Goal: Task Accomplishment & Management: Use online tool/utility

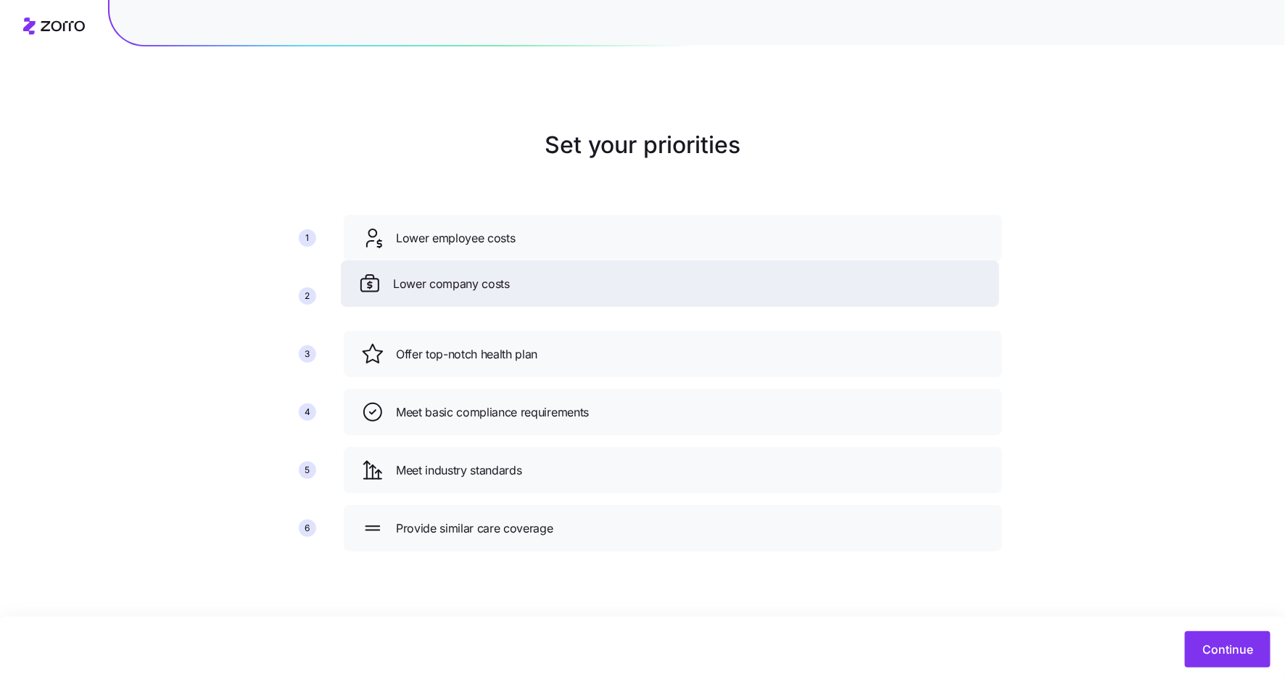
drag, startPoint x: 534, startPoint y: 353, endPoint x: 532, endPoint y: 282, distance: 71.1
click at [532, 282] on div "Lower company costs" at bounding box center [670, 283] width 624 height 23
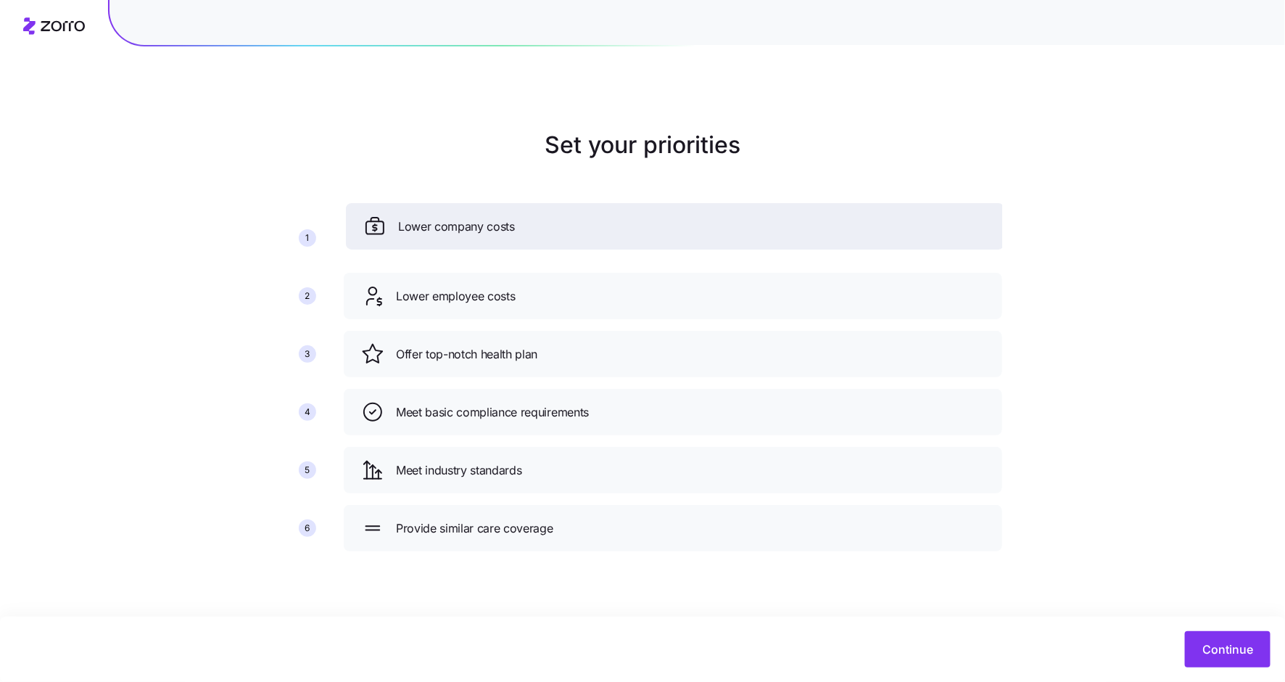
drag, startPoint x: 528, startPoint y: 299, endPoint x: 531, endPoint y: 233, distance: 66.1
click at [531, 231] on div "Lower company costs" at bounding box center [675, 226] width 624 height 23
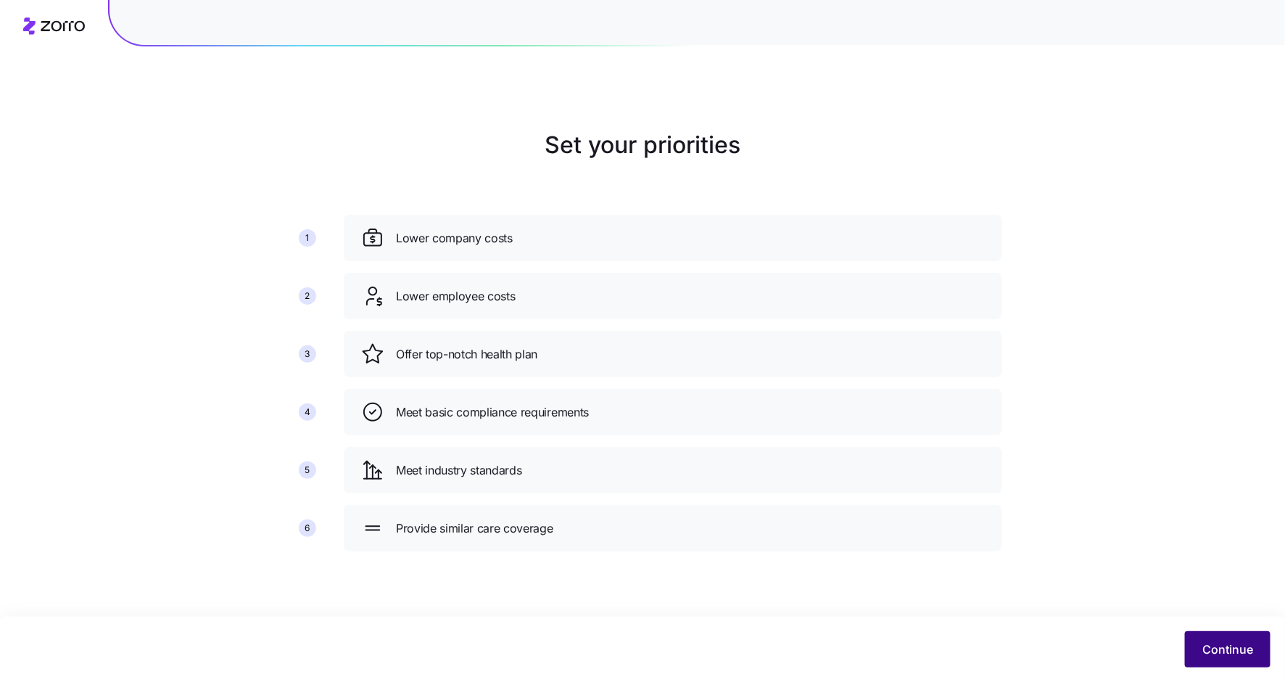
click at [1234, 653] on span "Continue" at bounding box center [1227, 648] width 51 height 17
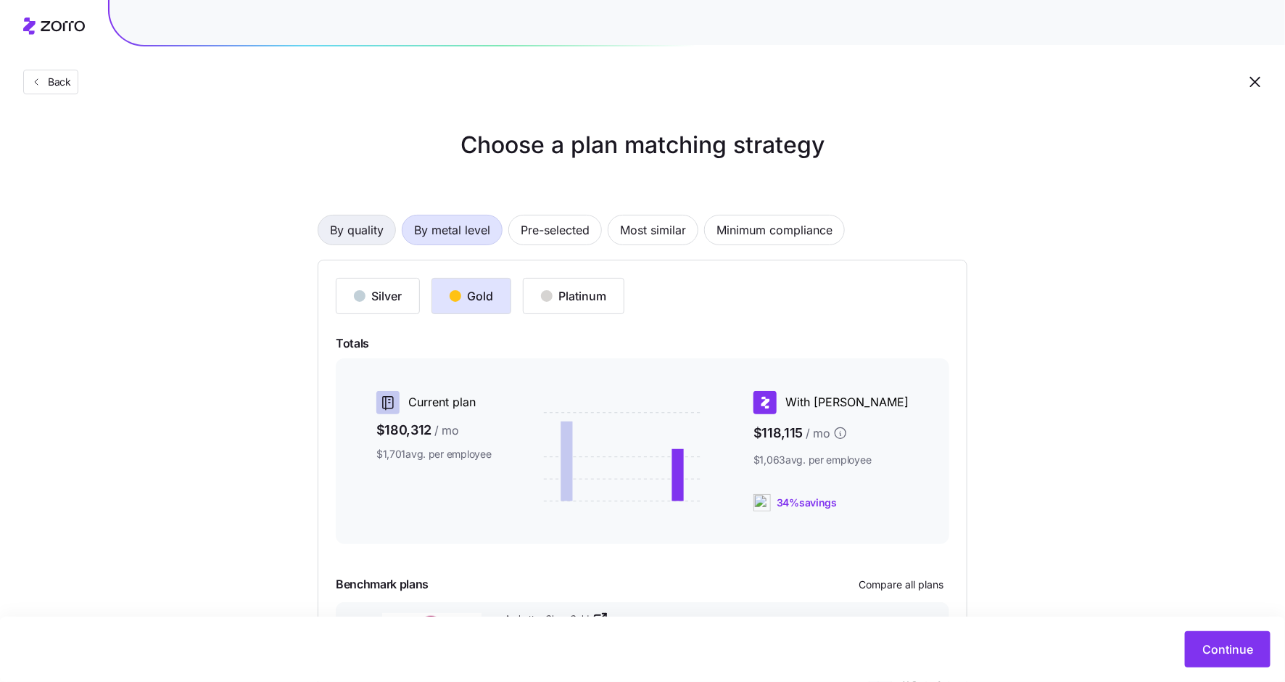
click at [357, 227] on span "By quality" at bounding box center [357, 229] width 54 height 29
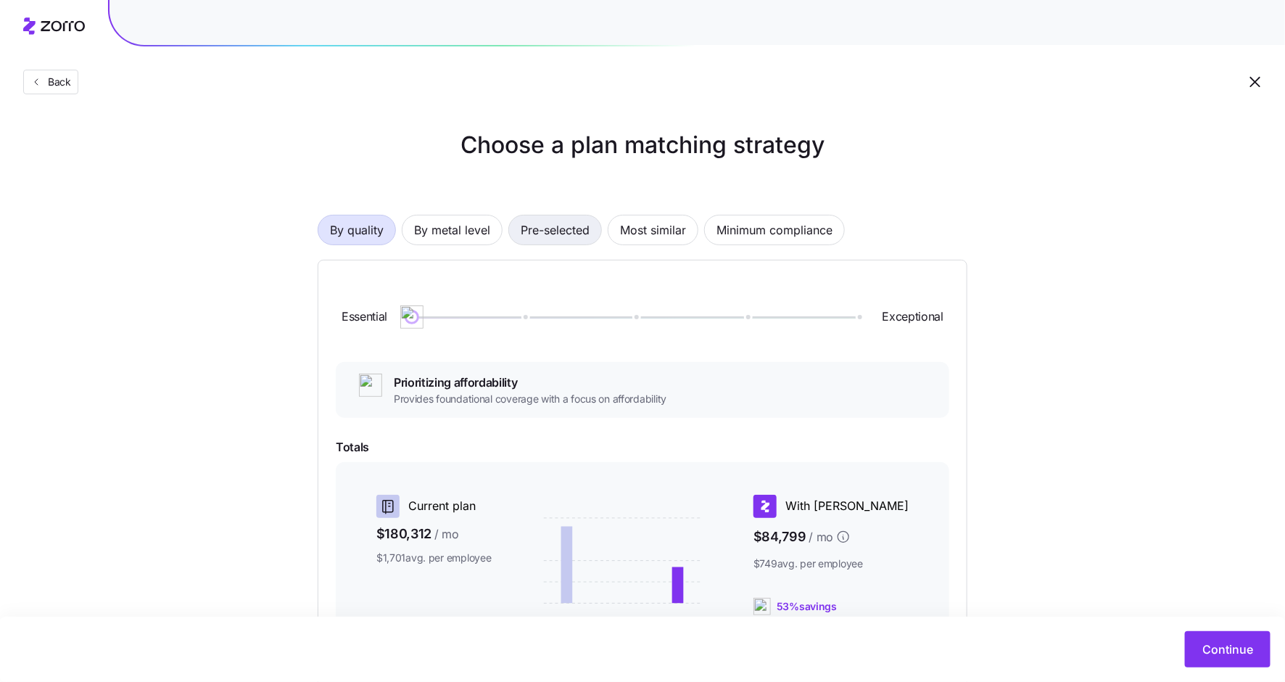
click at [548, 224] on span "Pre-selected" at bounding box center [555, 229] width 69 height 29
click at [453, 229] on span "By metal level" at bounding box center [452, 229] width 76 height 29
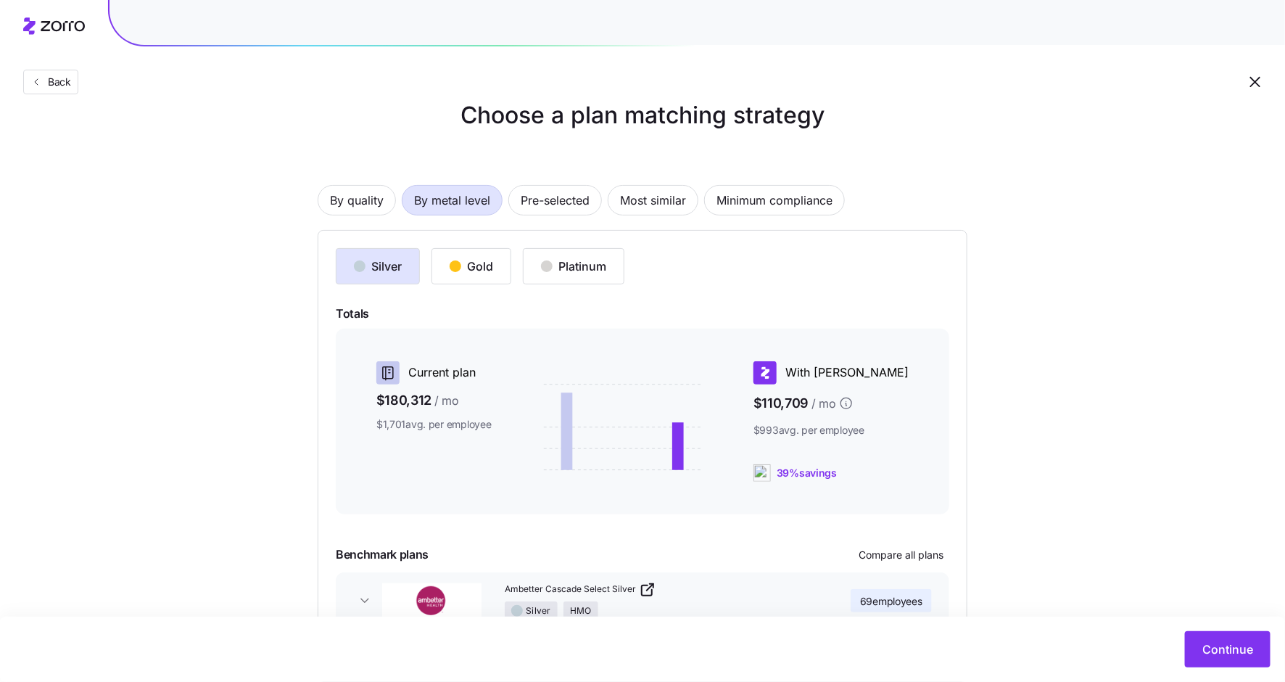
scroll to position [31, 0]
click at [463, 253] on button "Gold" at bounding box center [471, 265] width 80 height 36
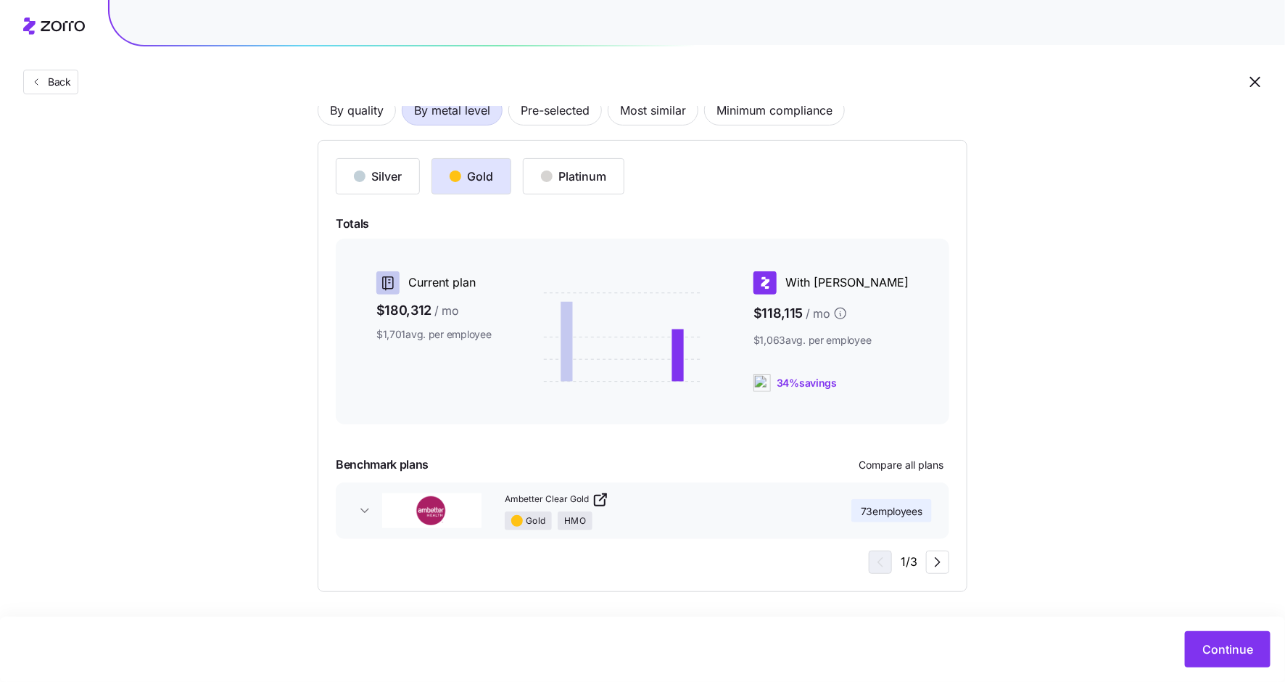
scroll to position [122, 0]
click at [899, 465] on span "Compare all plans" at bounding box center [901, 462] width 85 height 15
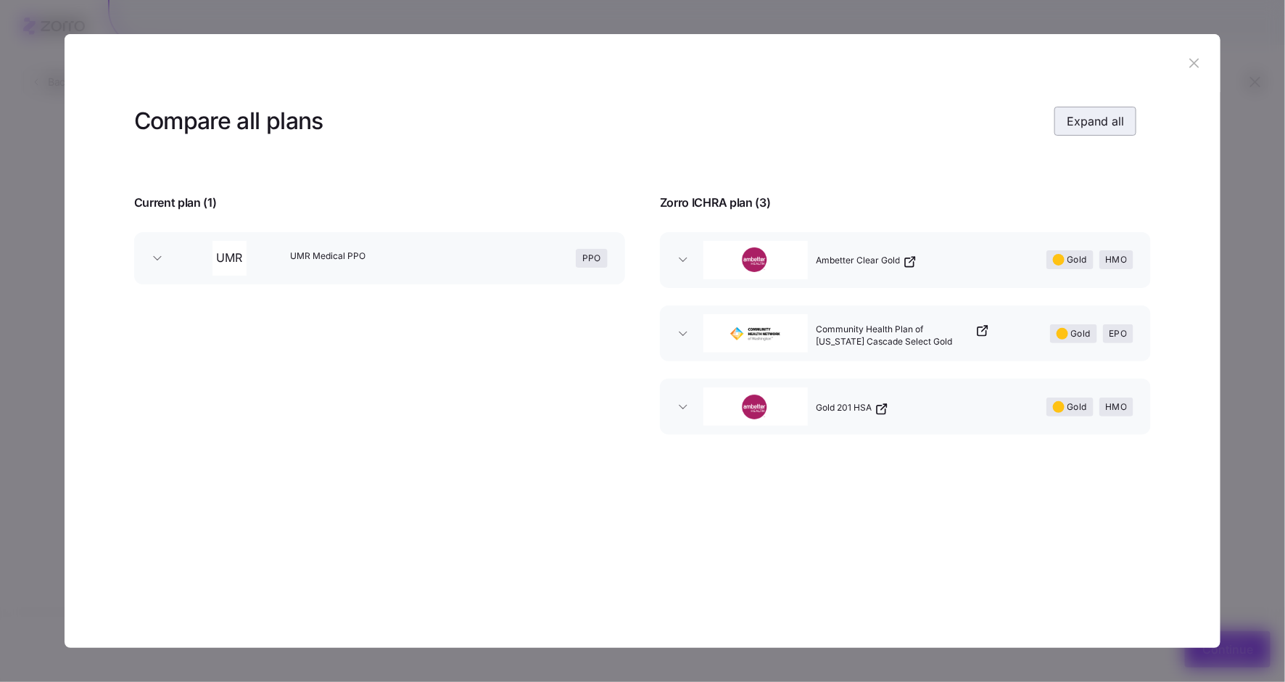
click at [1094, 124] on span "Expand all" at bounding box center [1095, 120] width 57 height 17
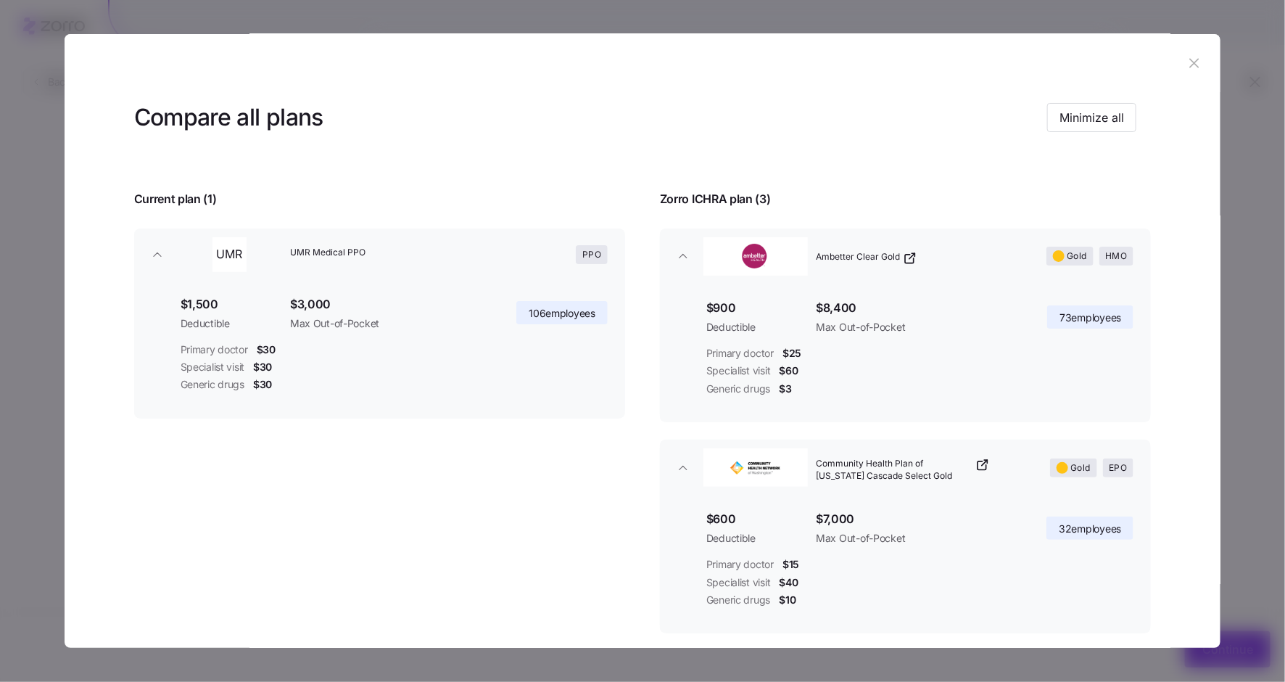
scroll to position [0, 0]
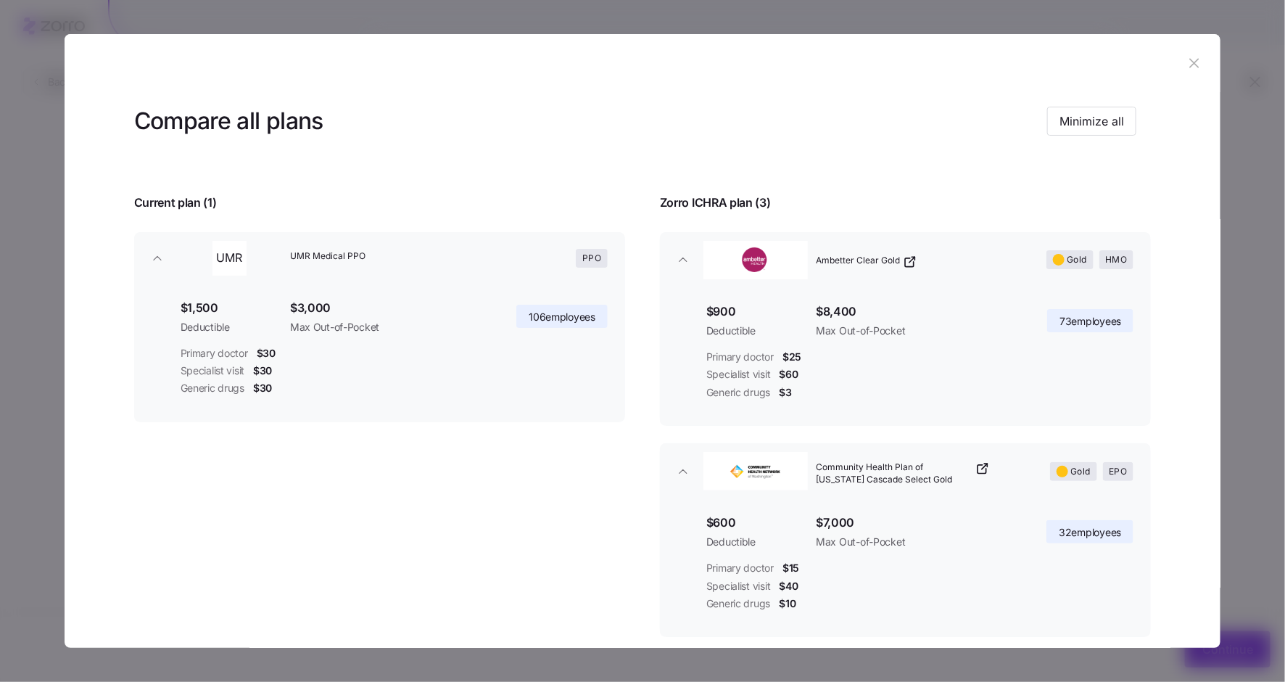
click at [1190, 64] on icon "button" at bounding box center [1194, 62] width 9 height 9
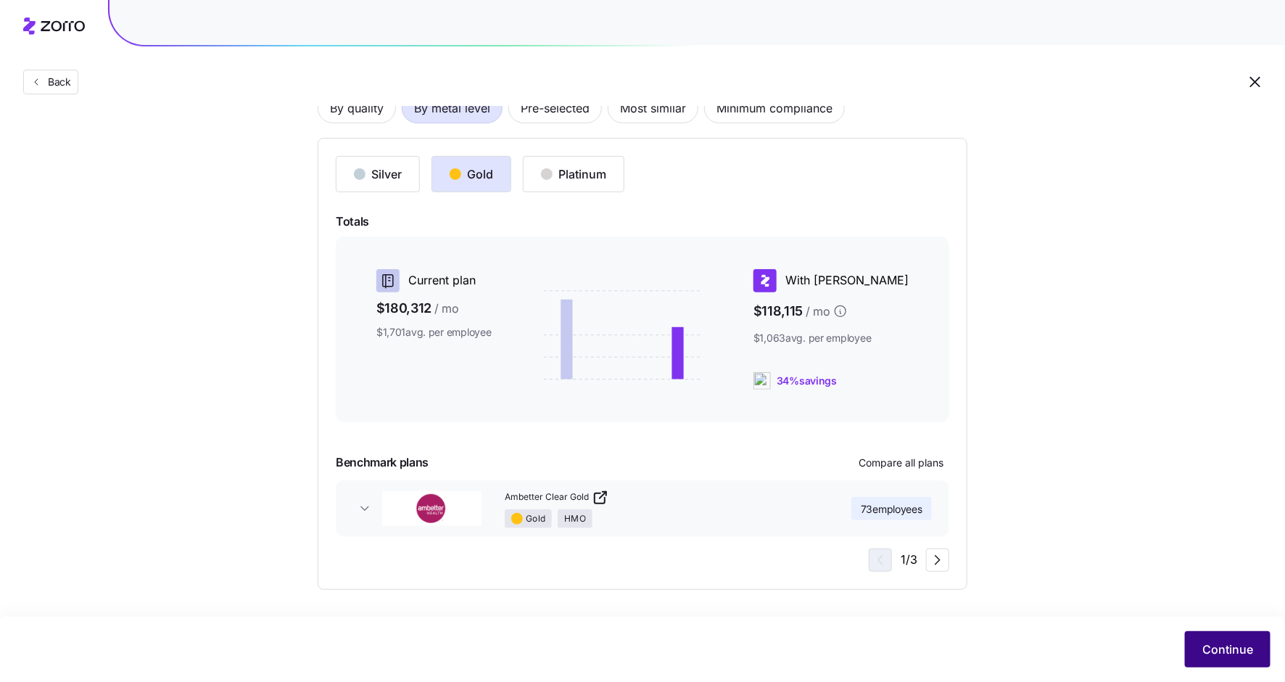
click at [1234, 656] on span "Continue" at bounding box center [1227, 648] width 51 height 17
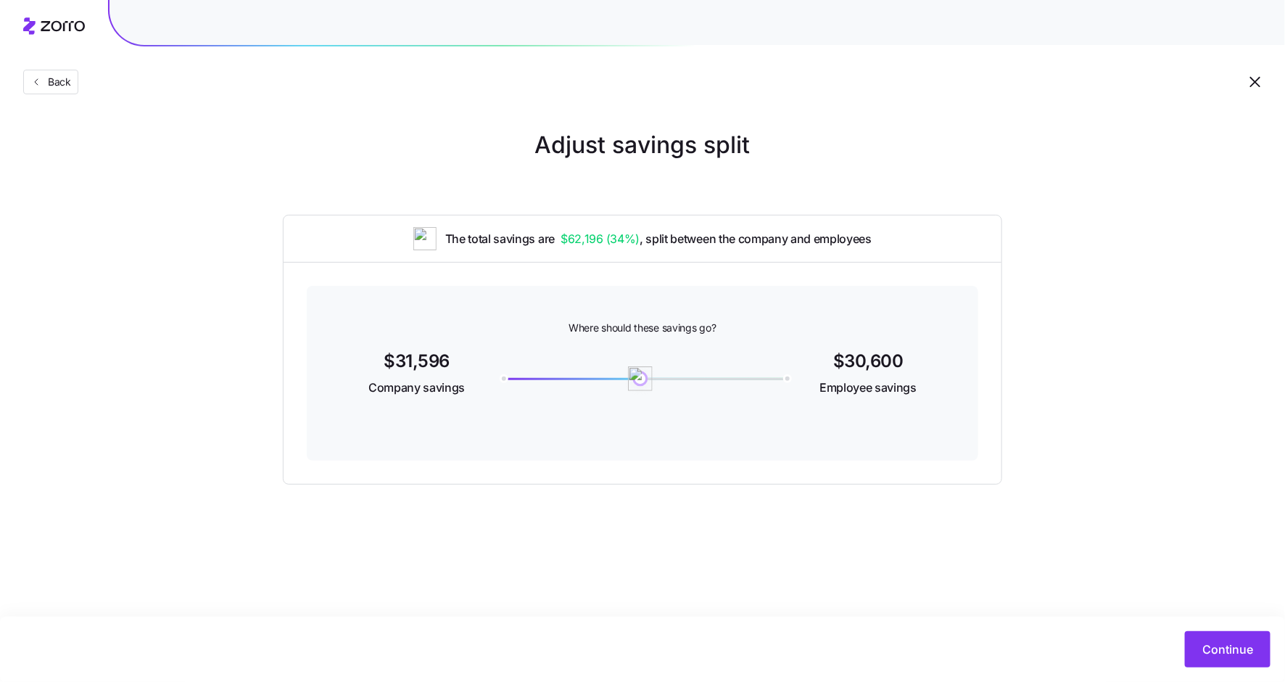
drag, startPoint x: 500, startPoint y: 380, endPoint x: 640, endPoint y: 391, distance: 140.4
click at [640, 391] on div "30600" at bounding box center [642, 375] width 301 height 56
click at [1205, 650] on span "Continue" at bounding box center [1227, 648] width 51 height 17
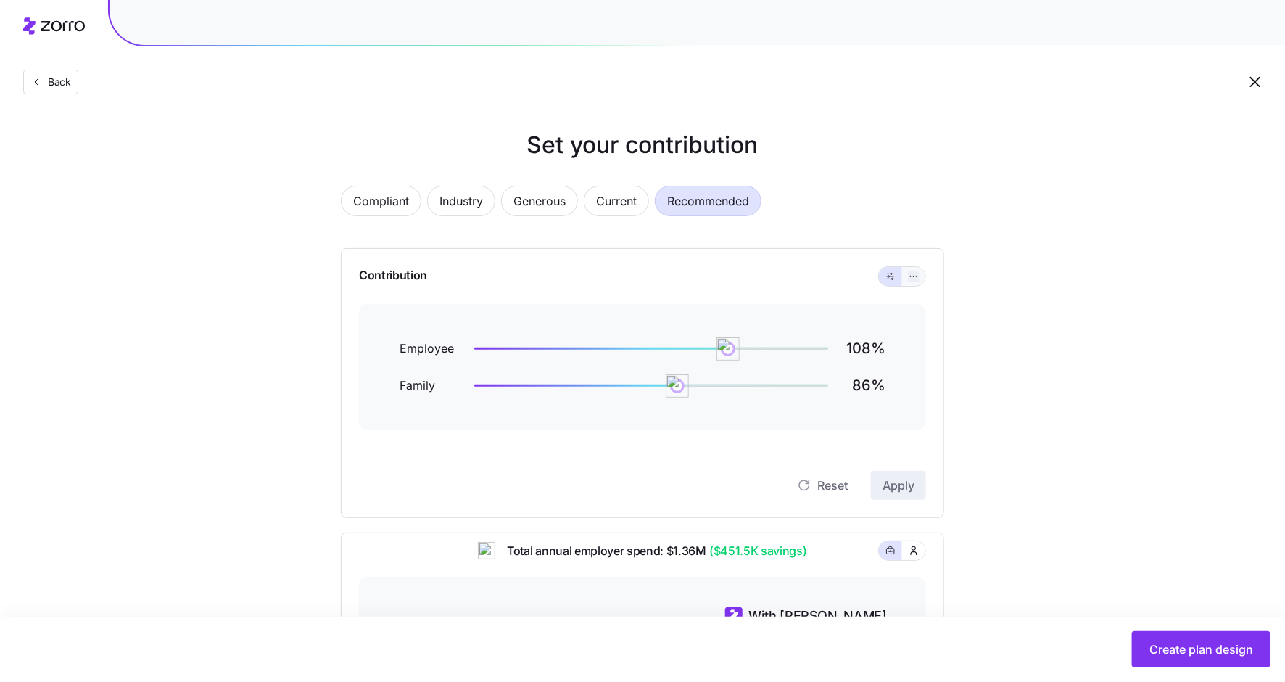
click at [912, 280] on icon "button" at bounding box center [914, 276] width 10 height 17
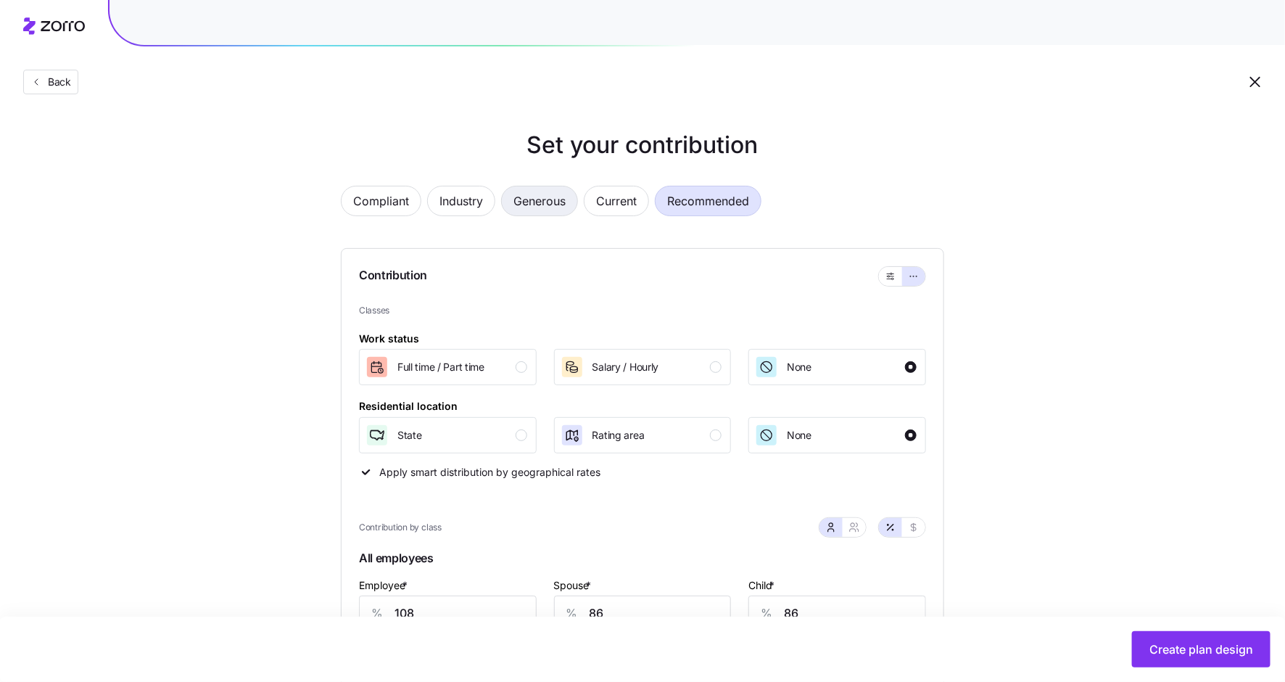
click at [559, 197] on span "Generous" at bounding box center [539, 200] width 52 height 29
type input "87"
type input "67"
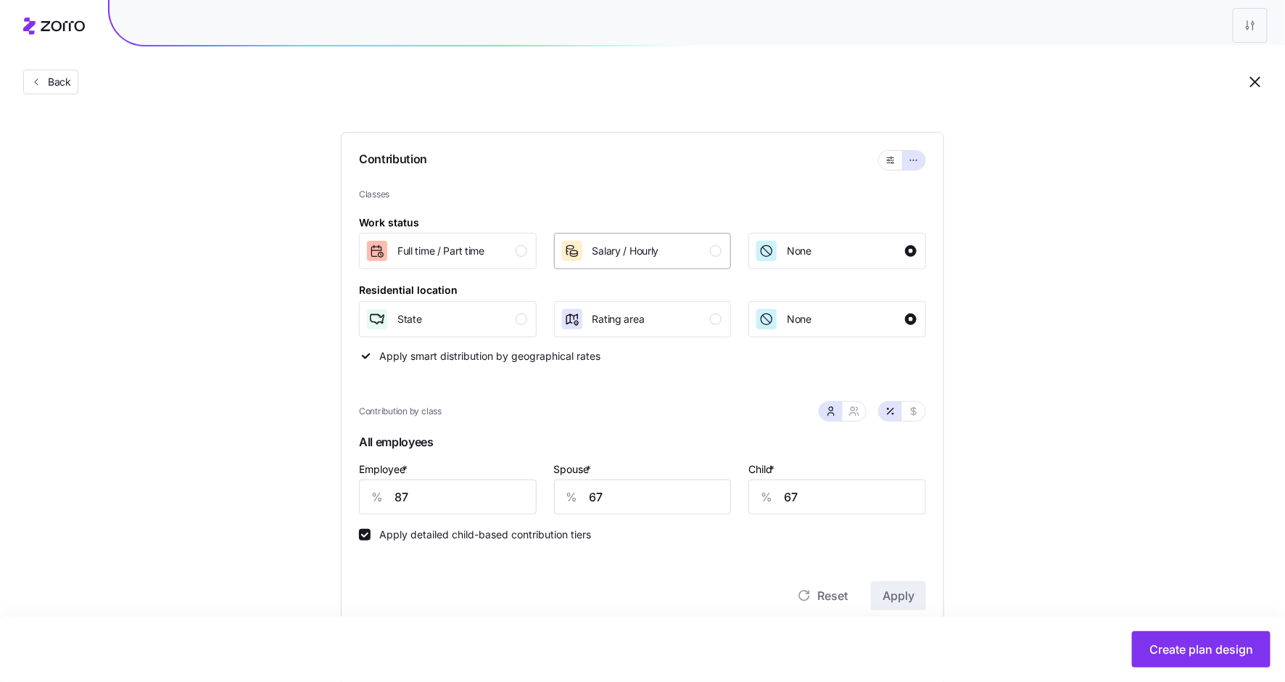
scroll to position [125, 0]
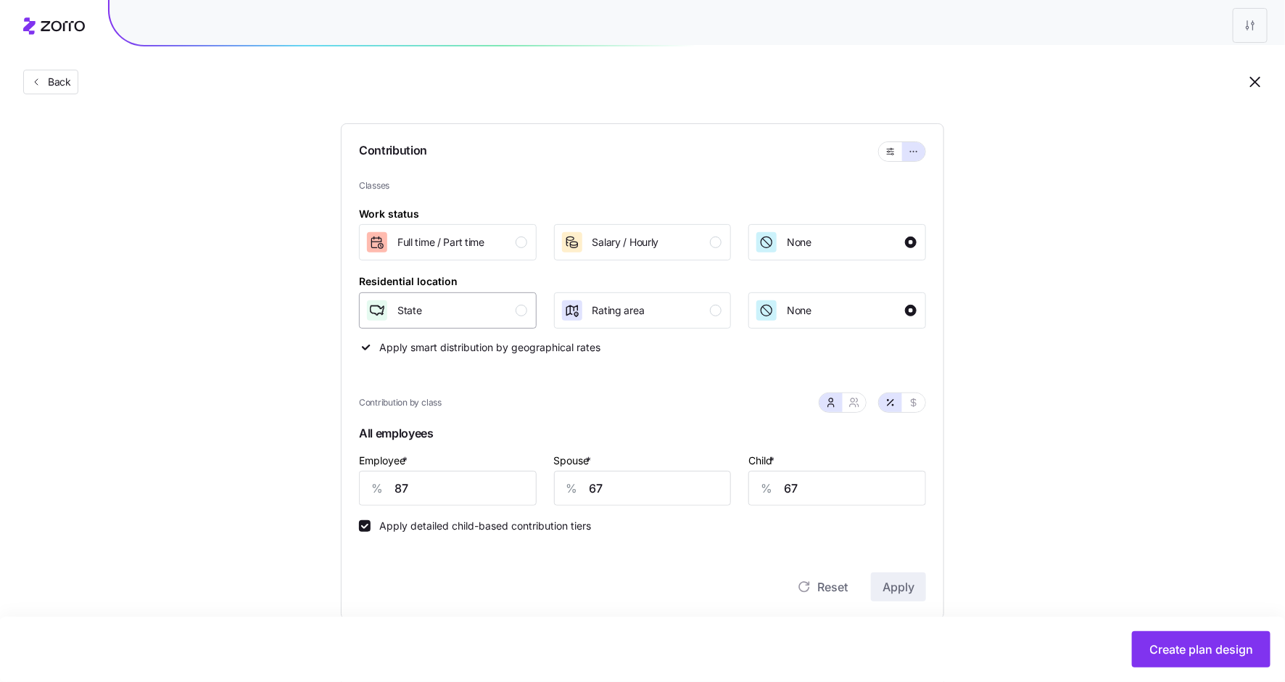
click at [465, 305] on div "State" at bounding box center [446, 310] width 162 height 23
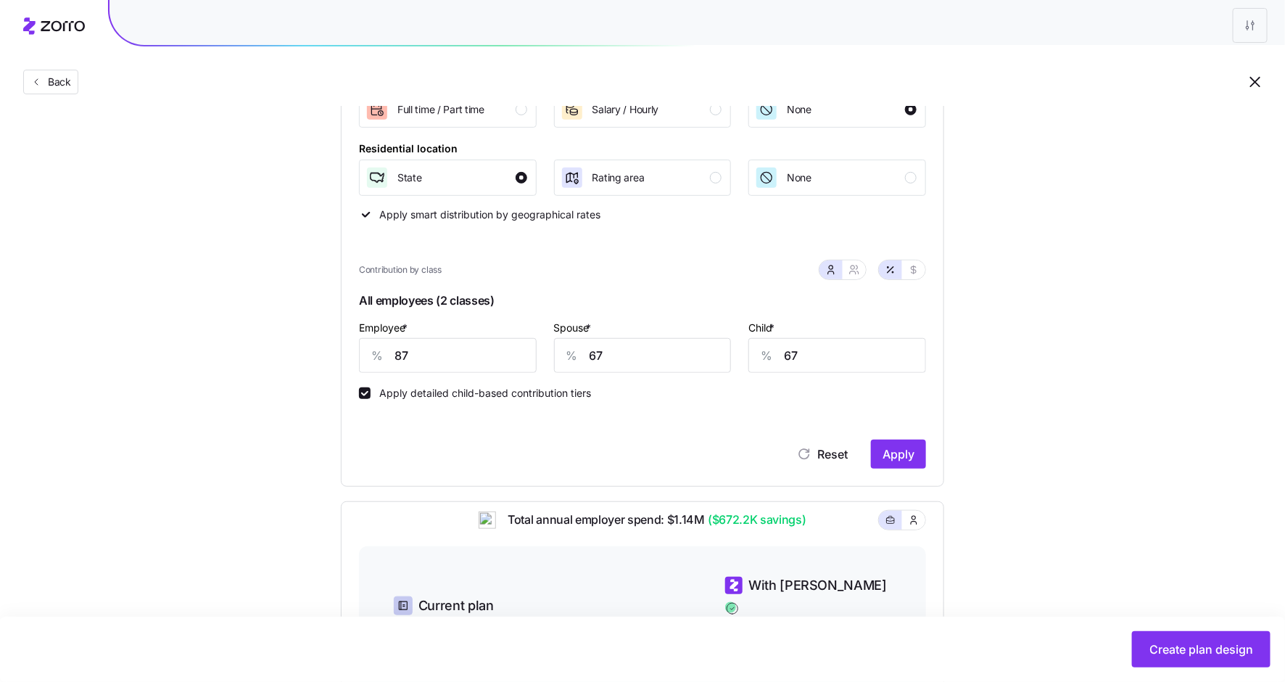
scroll to position [263, 0]
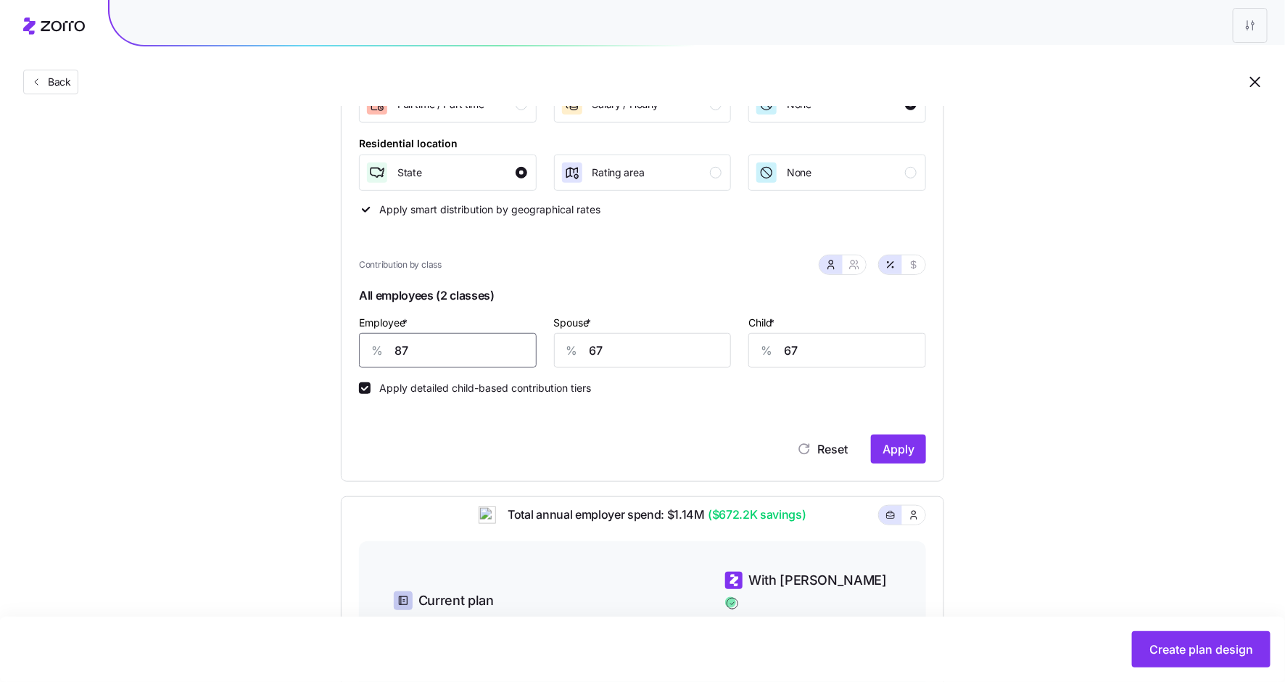
drag, startPoint x: 421, startPoint y: 355, endPoint x: 364, endPoint y: 352, distance: 56.6
click at [364, 352] on div "% 87" at bounding box center [448, 350] width 178 height 35
type input "90"
type input "80"
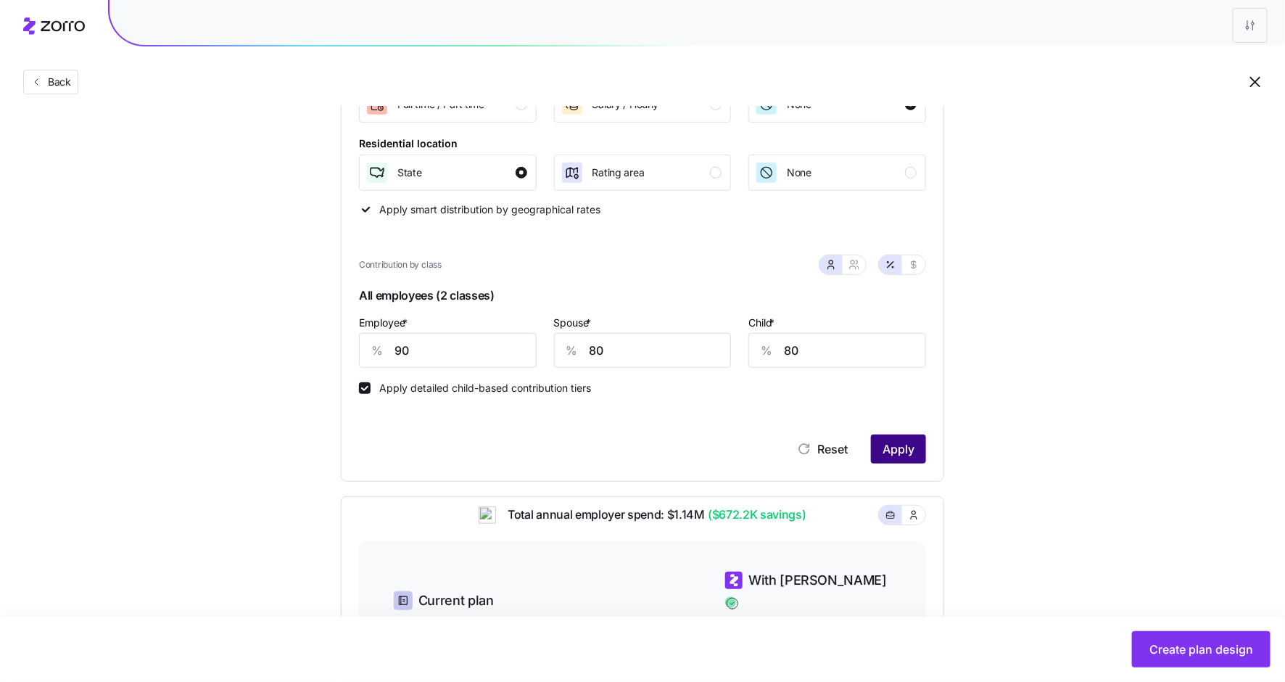
click at [891, 436] on button "Apply" at bounding box center [898, 448] width 55 height 29
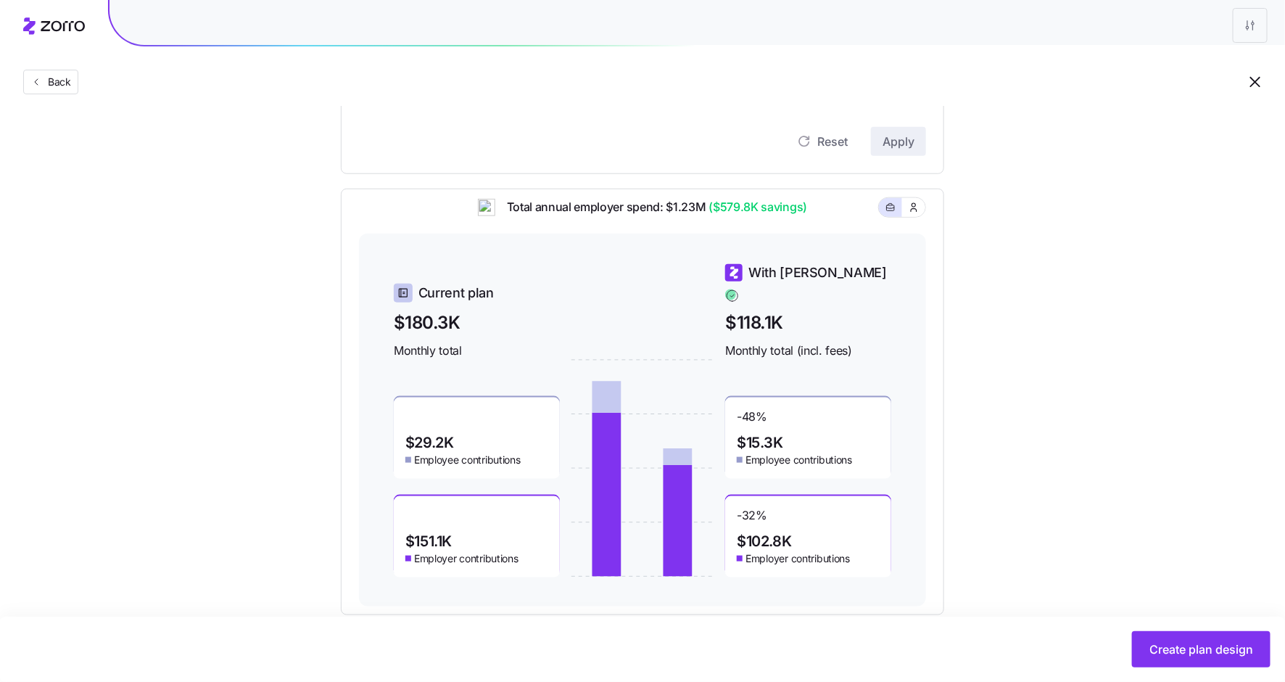
scroll to position [591, 0]
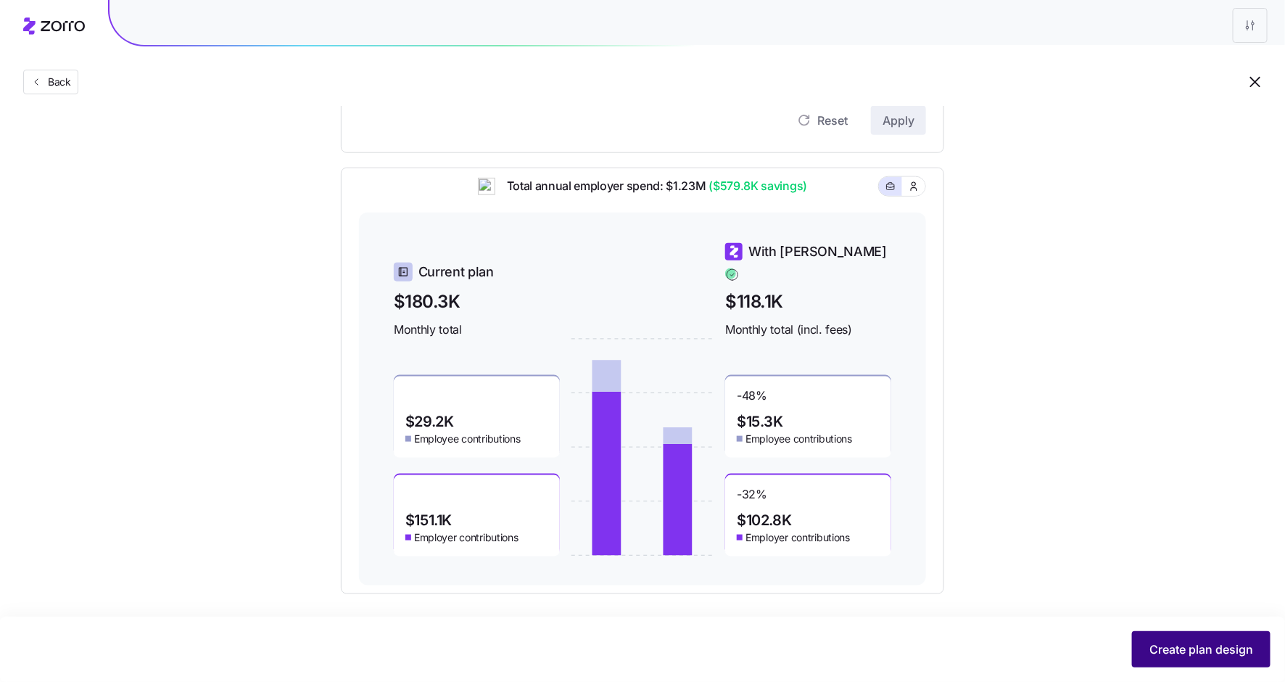
click at [1179, 638] on button "Create plan design" at bounding box center [1201, 649] width 139 height 36
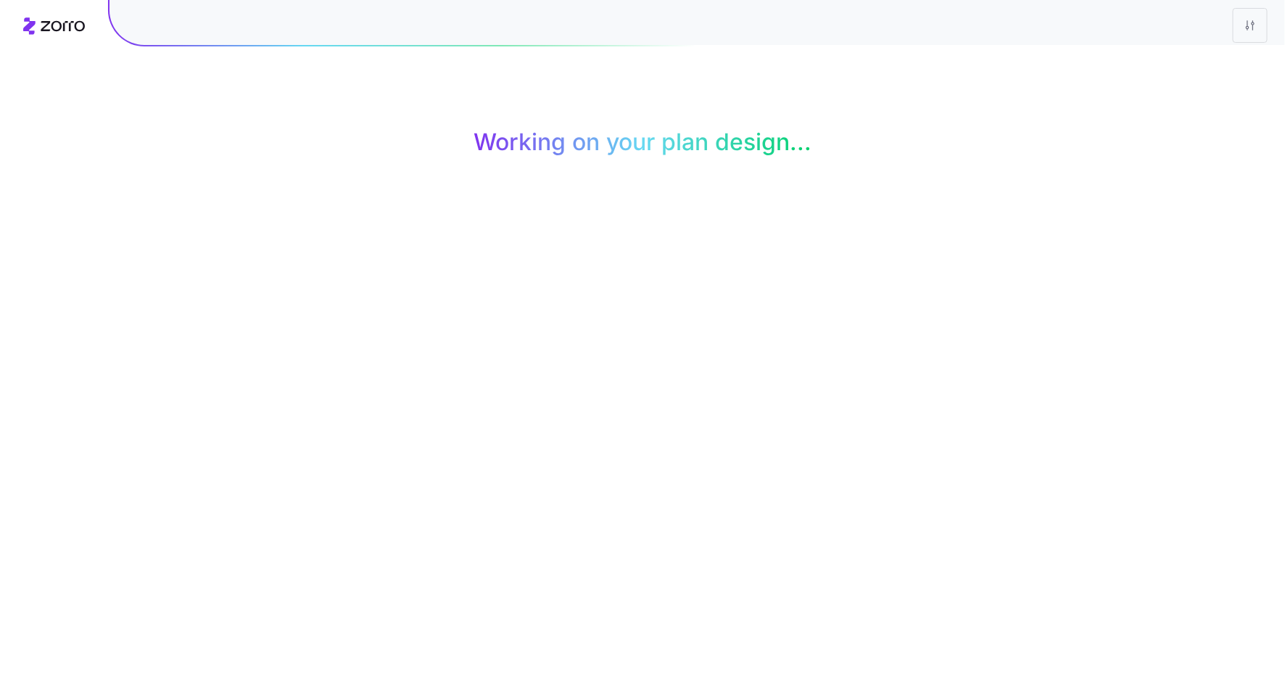
scroll to position [0, 0]
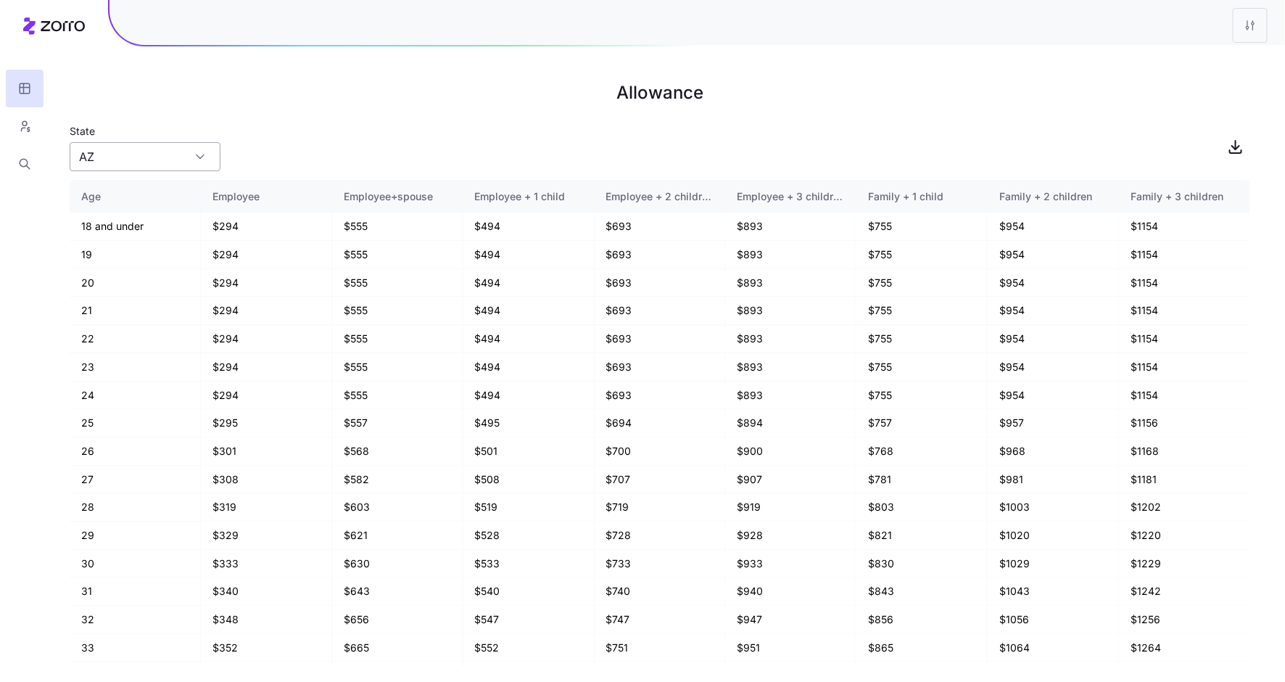
click at [149, 151] on input "AZ" at bounding box center [145, 156] width 151 height 29
click at [131, 224] on div "WA" at bounding box center [144, 224] width 139 height 28
type input "WA"
click at [12, 133] on button "button" at bounding box center [25, 126] width 38 height 38
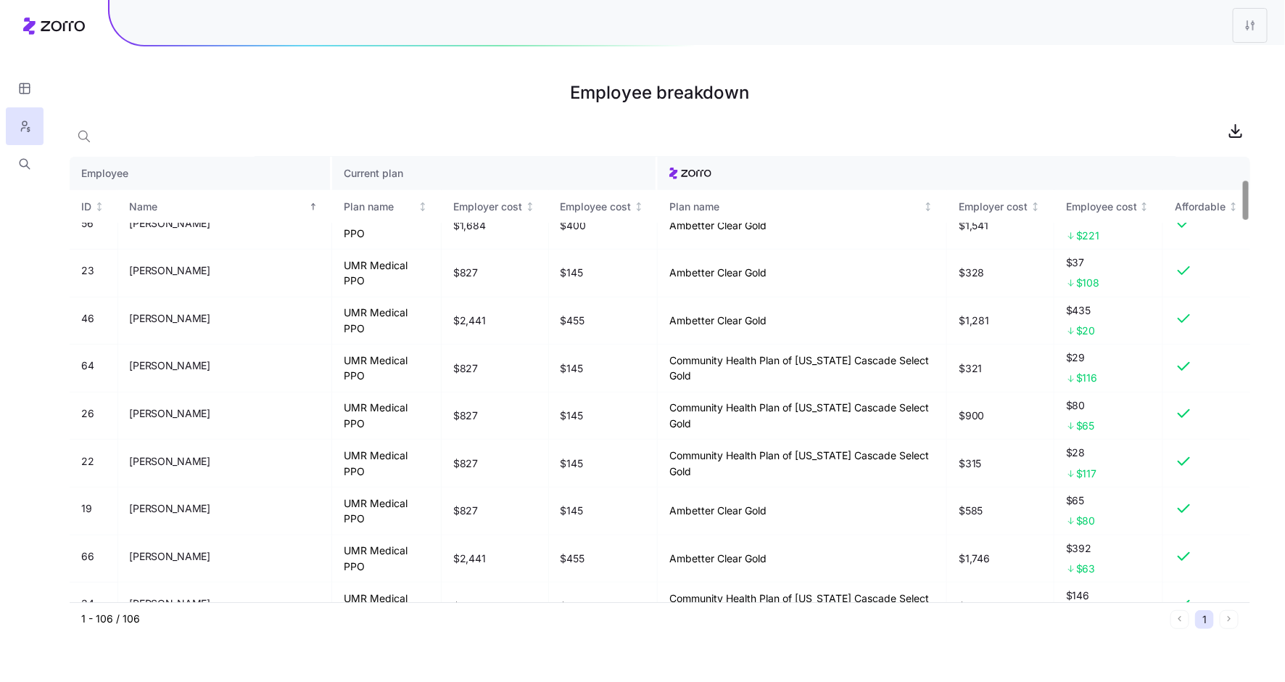
scroll to position [258, 0]
click at [25, 168] on icon "button" at bounding box center [24, 164] width 13 height 15
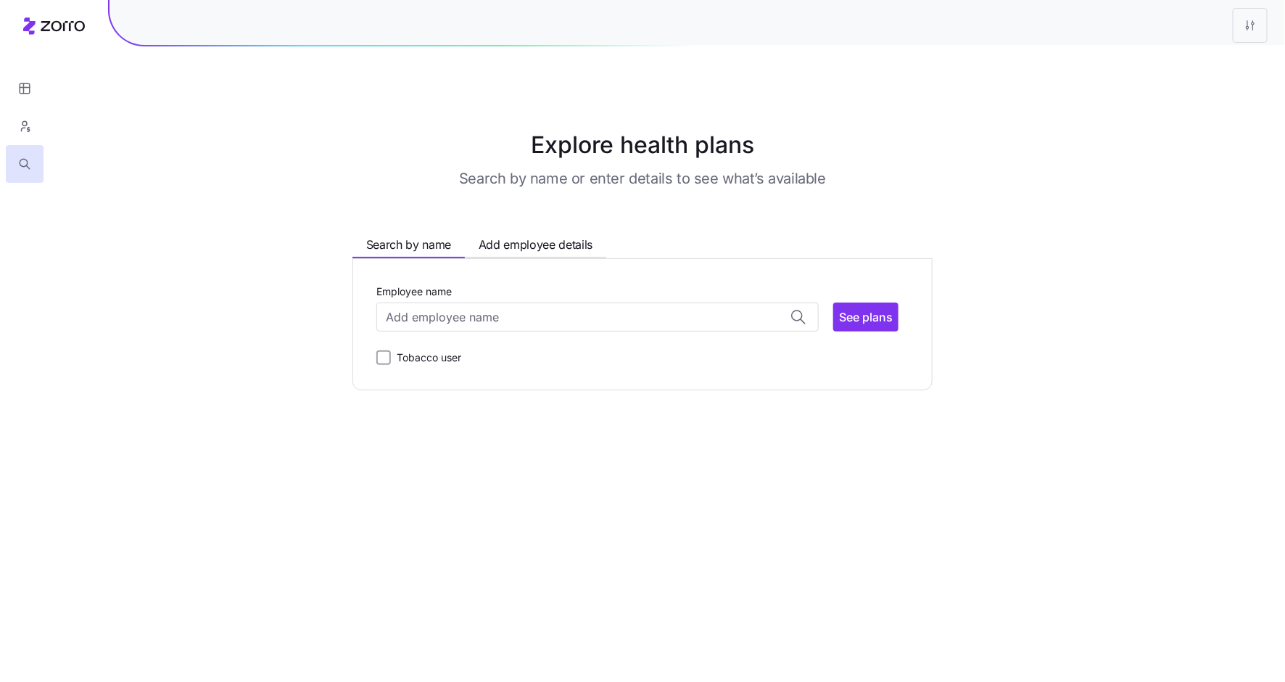
click at [409, 332] on div "Employee name ADAM GAUNT ( 39 ) 98198 ALAN VICKERY ( 49 ) 98103 ALEXANDER VALDE…" at bounding box center [642, 324] width 532 height 84
click at [421, 318] on input "Employee name" at bounding box center [597, 316] width 442 height 29
click at [475, 444] on span "ALEXANDER VALDES ( 38 )" at bounding box center [445, 438] width 115 height 18
type input "ALEXANDER VALDES"
click at [872, 321] on span "See plans" at bounding box center [866, 316] width 54 height 17
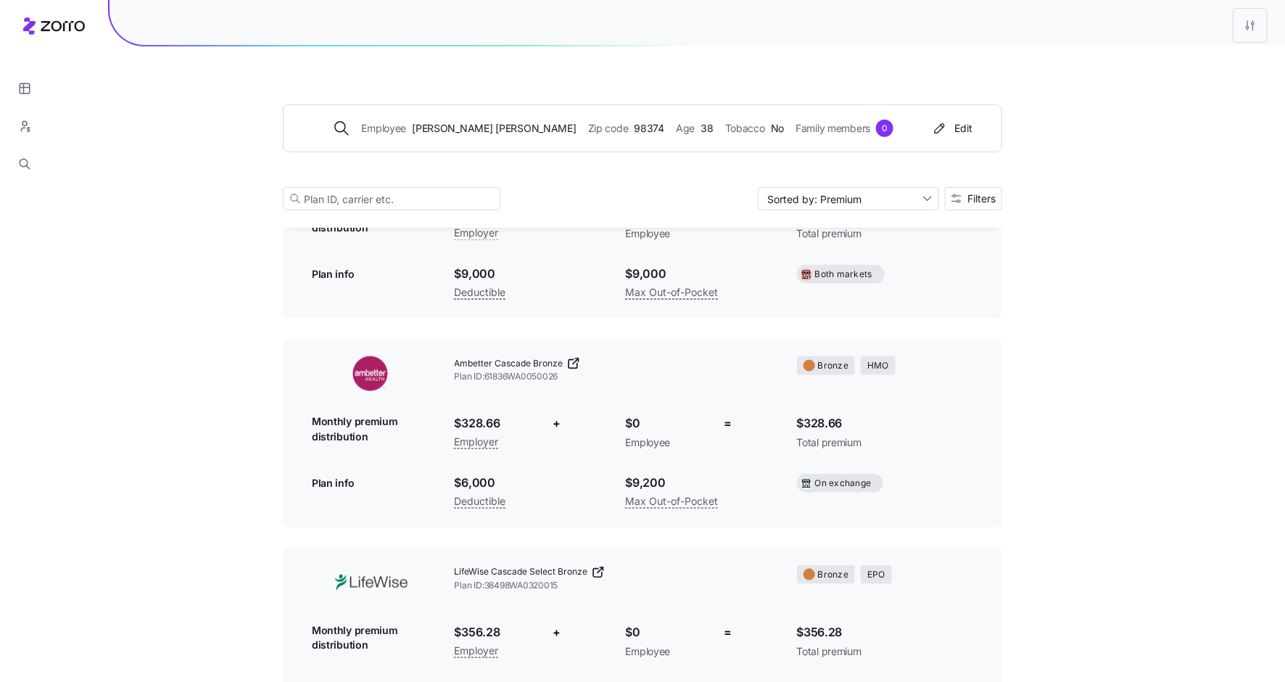
scroll to position [92, 0]
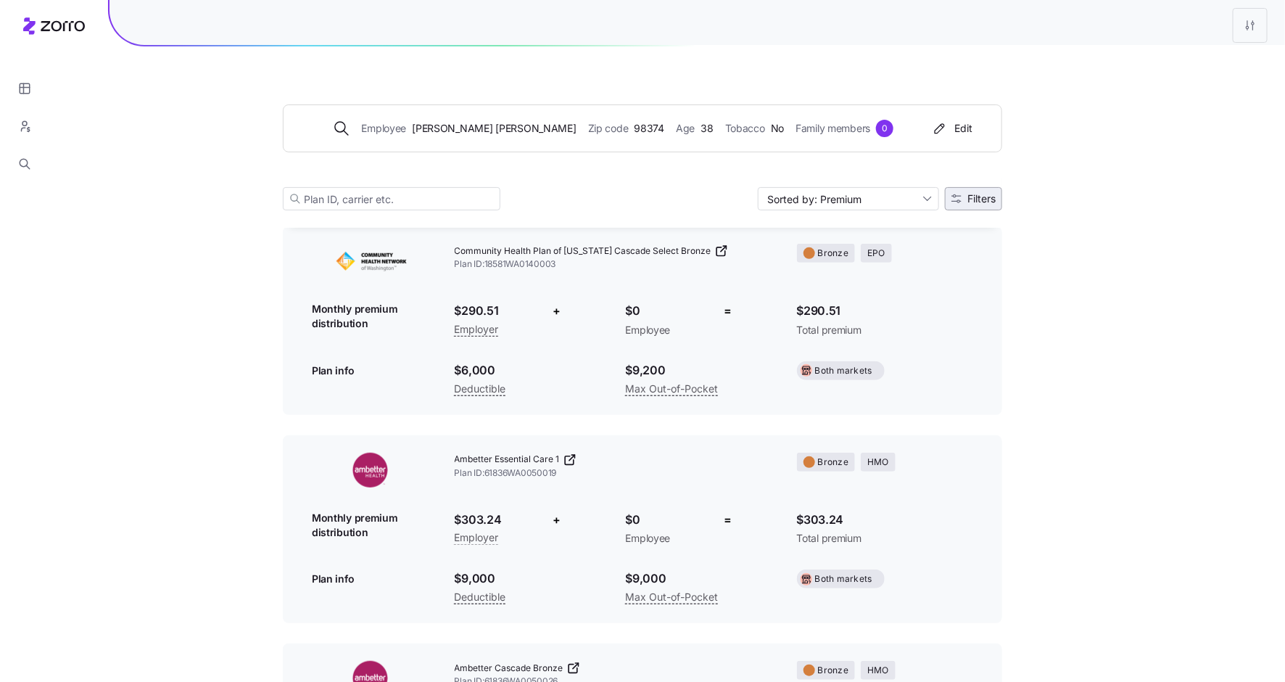
click at [986, 203] on span "Filters" at bounding box center [981, 199] width 28 height 10
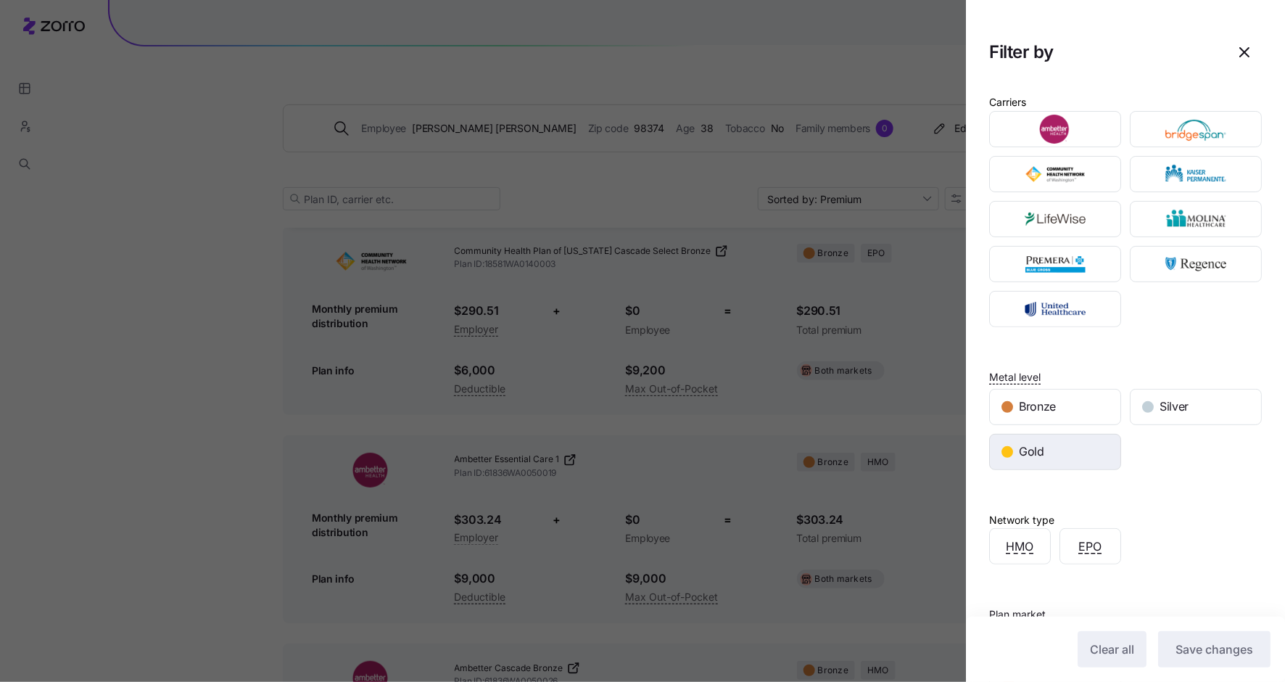
click at [1020, 452] on span "Gold" at bounding box center [1031, 451] width 25 height 18
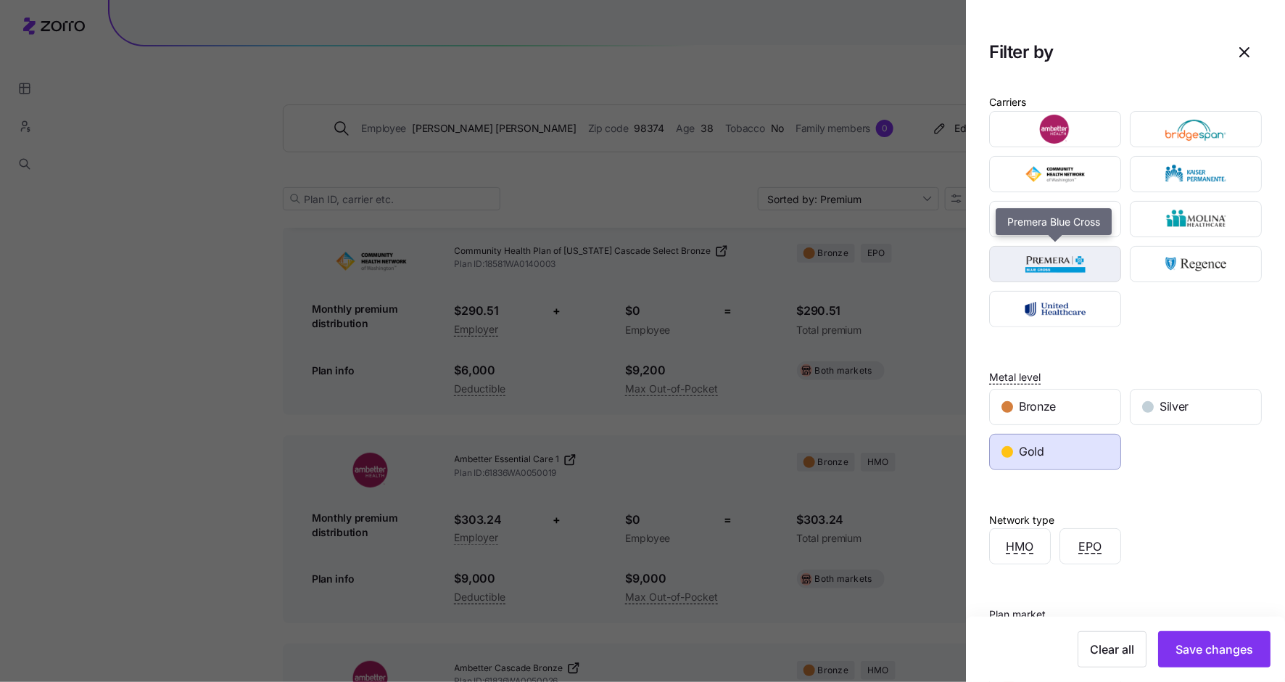
click at [1056, 264] on img "button" at bounding box center [1055, 263] width 107 height 29
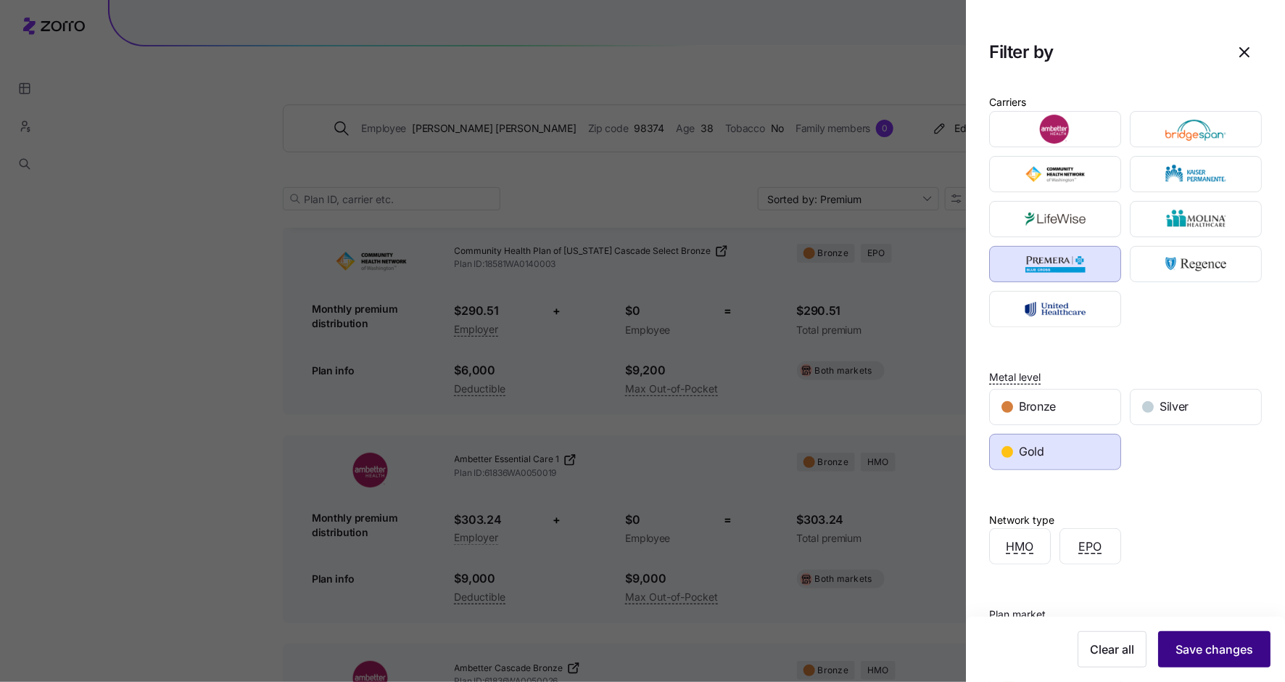
click at [1186, 642] on span "Save changes" at bounding box center [1215, 648] width 78 height 17
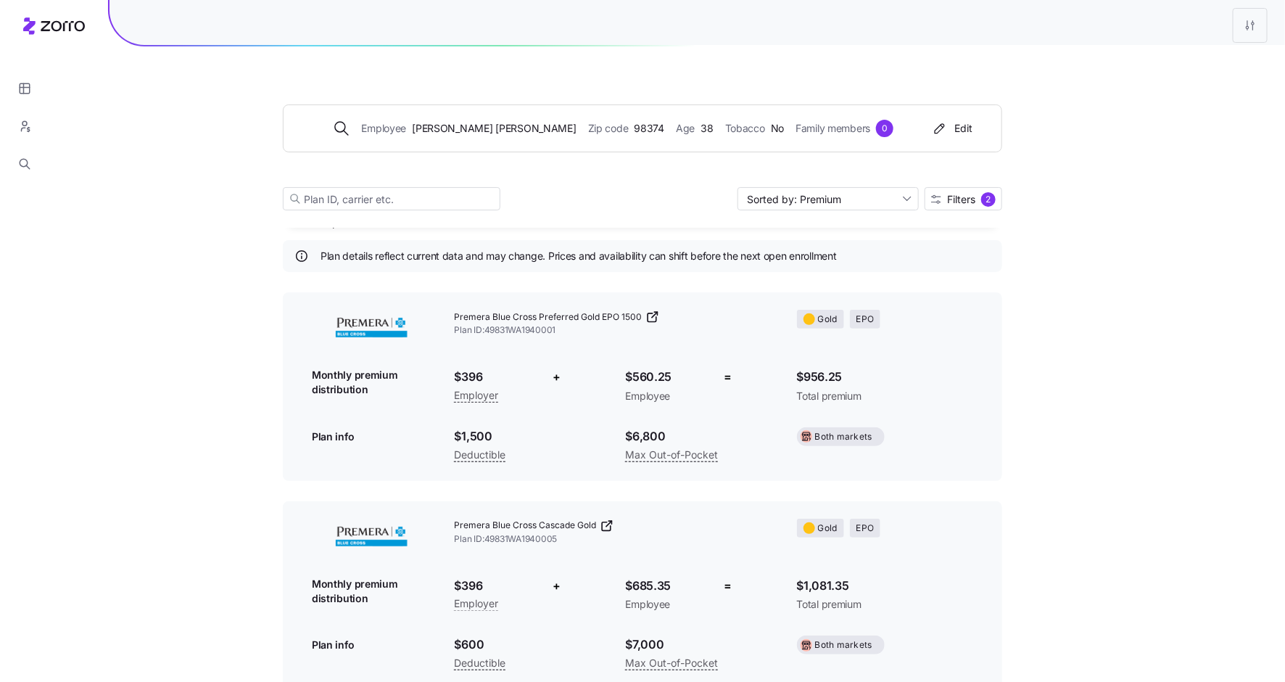
scroll to position [23, 0]
